Goal: Navigation & Orientation: Find specific page/section

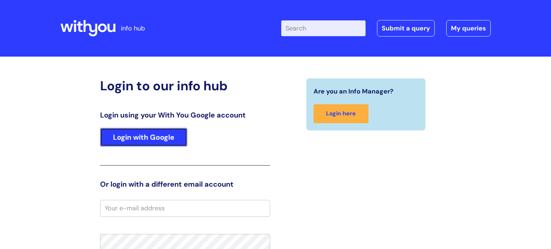
click at [143, 145] on link "Login with Google" at bounding box center [143, 137] width 87 height 19
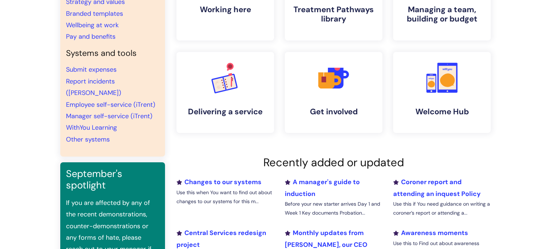
scroll to position [115, 0]
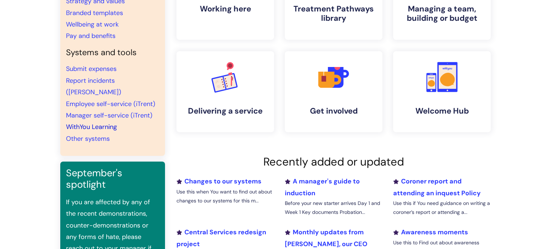
click at [108, 123] on link "WithYou Learning" at bounding box center [91, 127] width 51 height 9
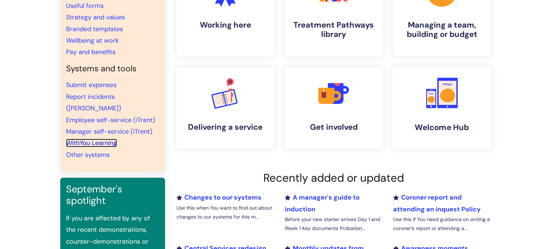
scroll to position [97, 0]
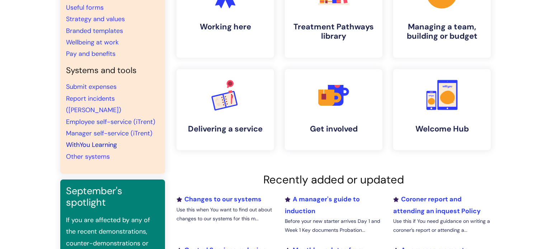
click at [96, 141] on link "WithYou Learning" at bounding box center [91, 145] width 51 height 9
click at [111, 141] on link "WithYou Learning" at bounding box center [91, 145] width 51 height 9
